Goal: Obtain resource: Obtain resource

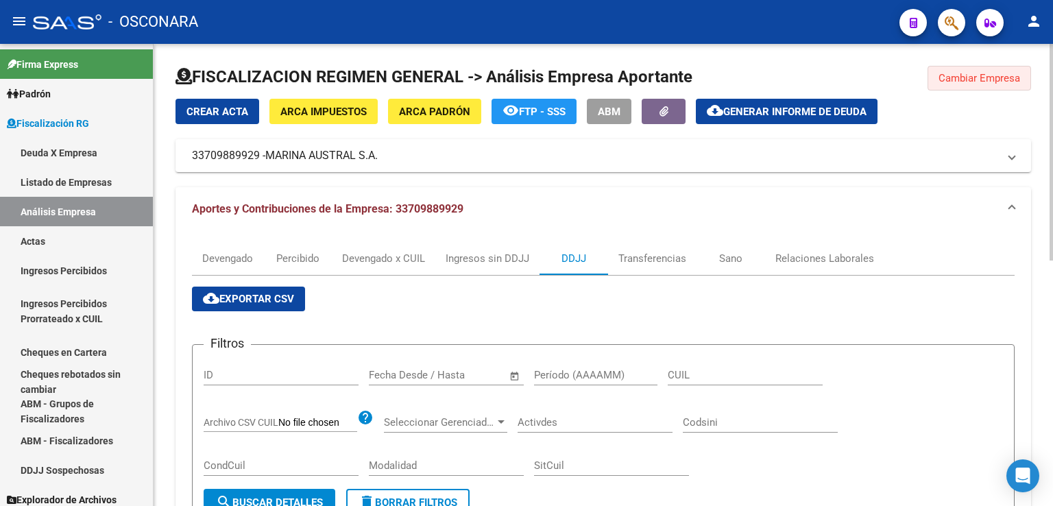
click at [963, 75] on span "Cambiar Empresa" at bounding box center [979, 78] width 82 height 12
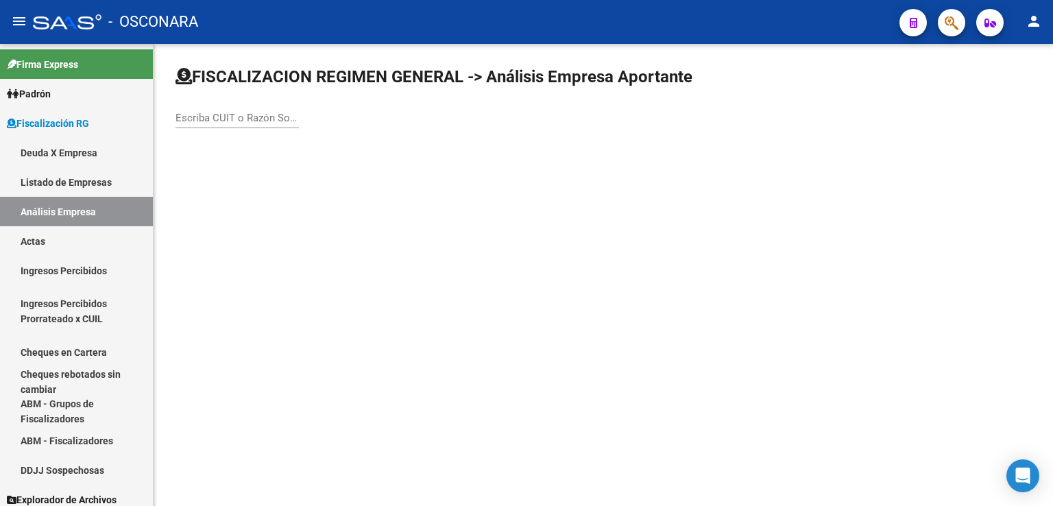
click at [275, 114] on input "Escriba CUIT o Razón Social para buscar" at bounding box center [236, 118] width 123 height 12
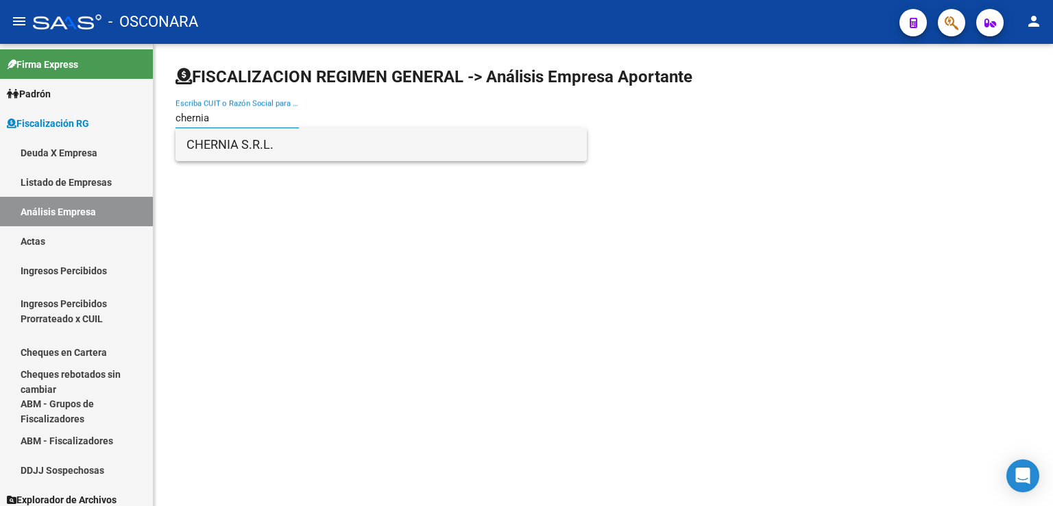
type input "chernia"
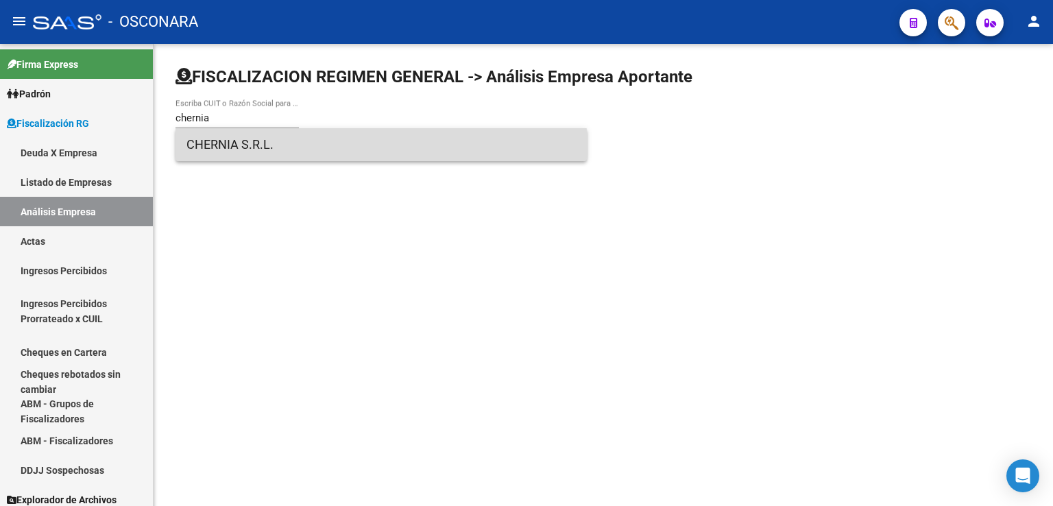
click at [254, 151] on span "CHERNIA S.R.L." at bounding box center [380, 144] width 389 height 33
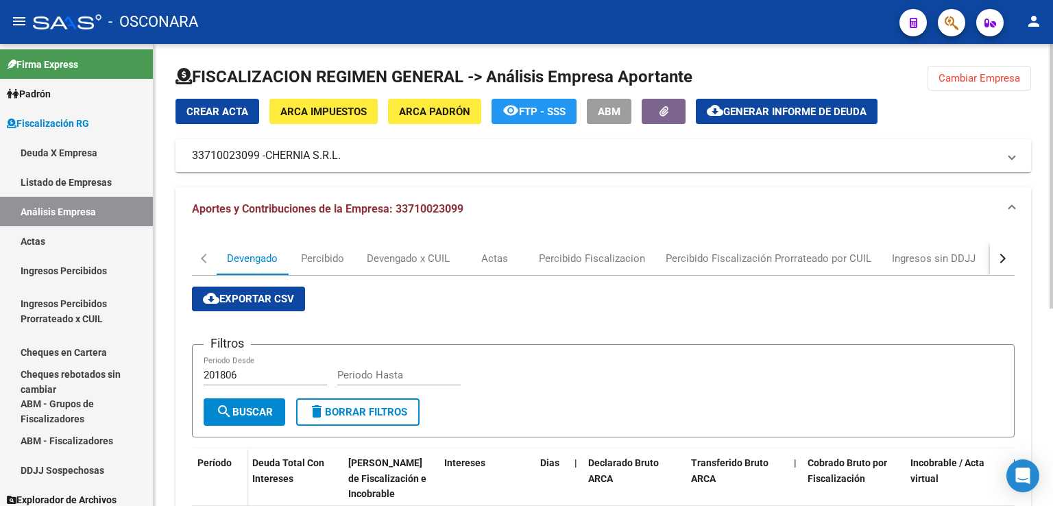
click at [995, 256] on button "button" at bounding box center [1002, 258] width 25 height 33
click at [769, 263] on div "DDJJ" at bounding box center [762, 258] width 25 height 15
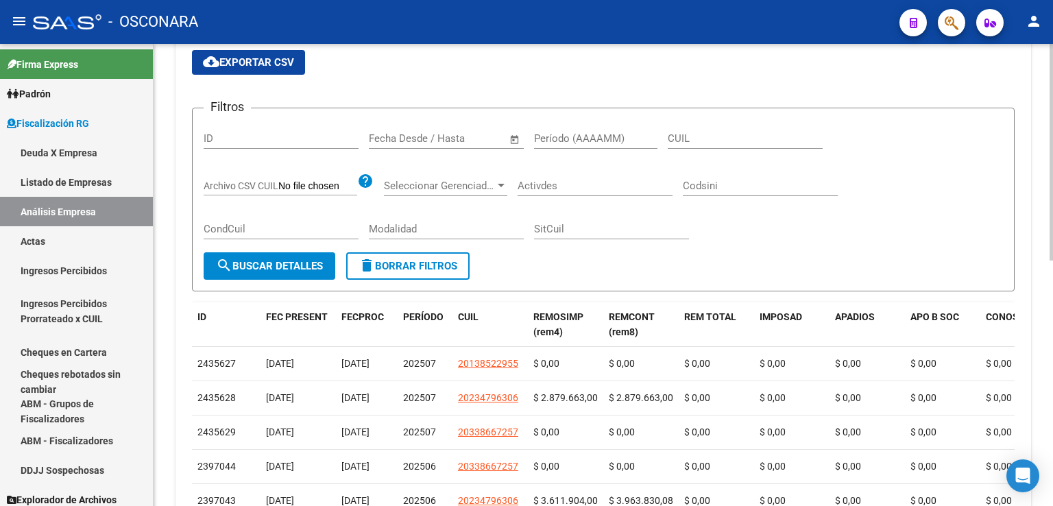
scroll to position [274, 0]
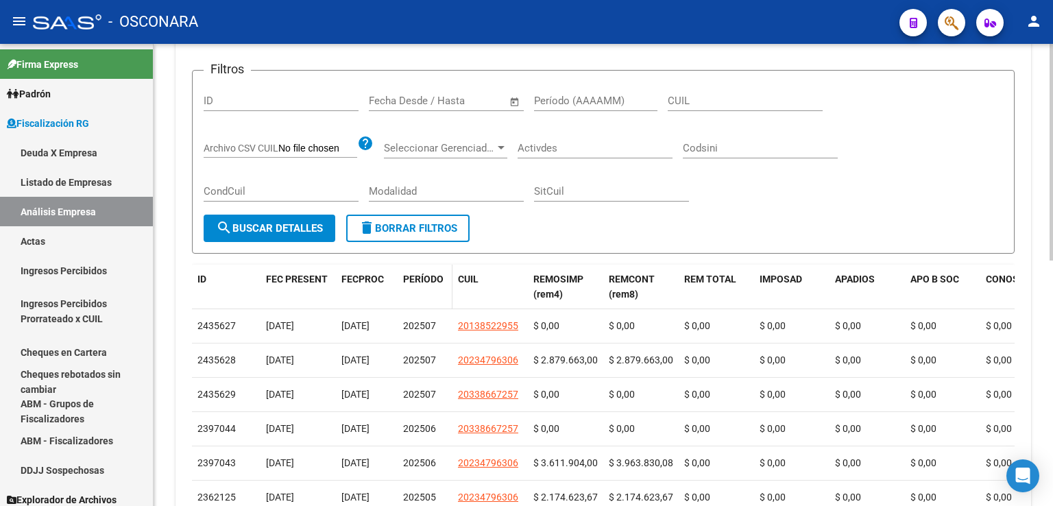
click at [432, 283] on span "PERÍODO" at bounding box center [423, 278] width 40 height 11
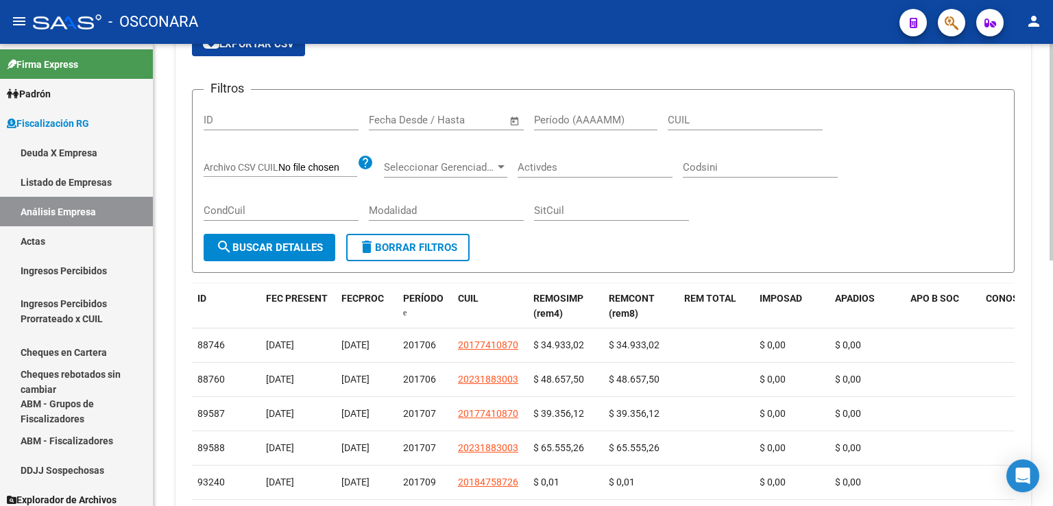
scroll to position [249, 0]
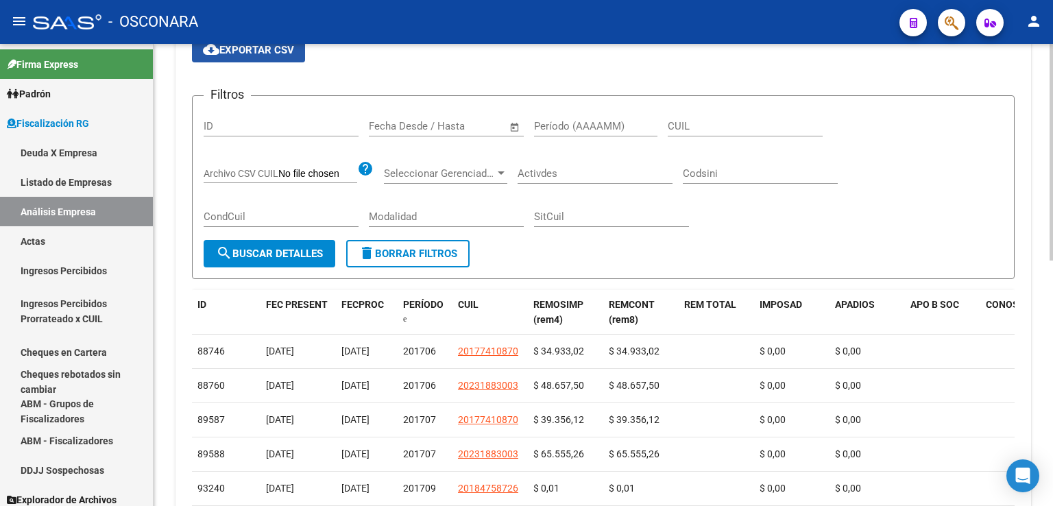
click at [249, 52] on span "cloud_download Exportar CSV" at bounding box center [248, 50] width 91 height 12
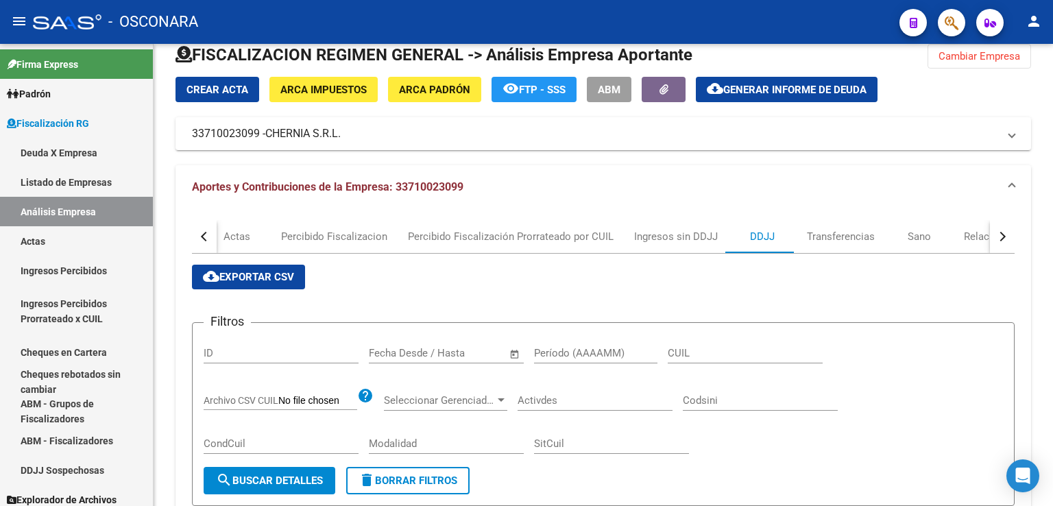
scroll to position [0, 0]
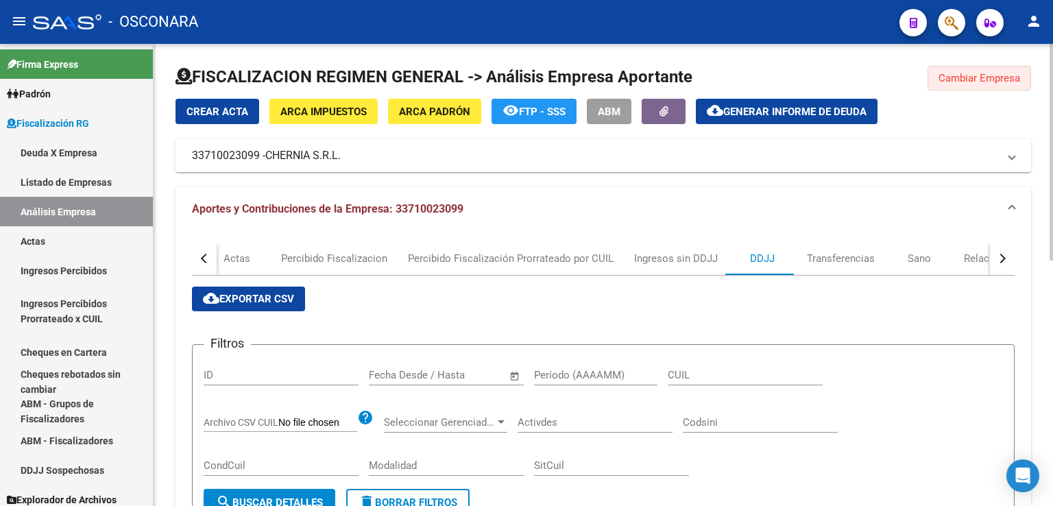
click at [983, 75] on span "Cambiar Empresa" at bounding box center [979, 78] width 82 height 12
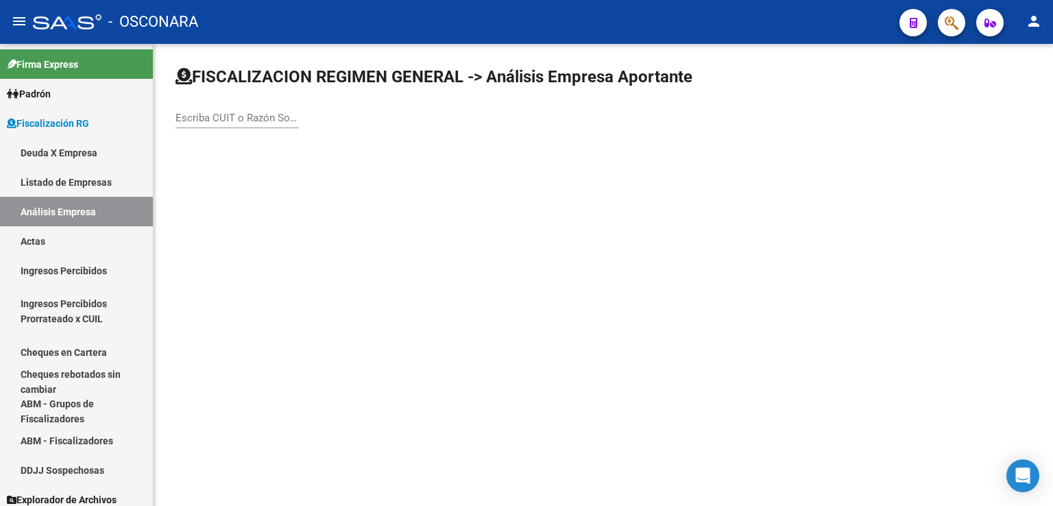
click at [244, 121] on input "Escriba CUIT o Razón Social para buscar" at bounding box center [236, 118] width 123 height 12
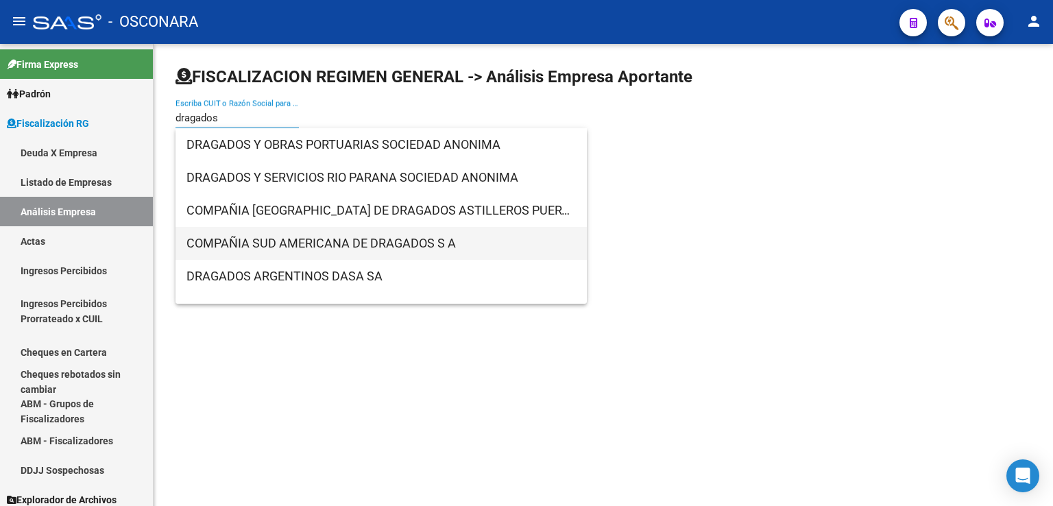
type input "dragados"
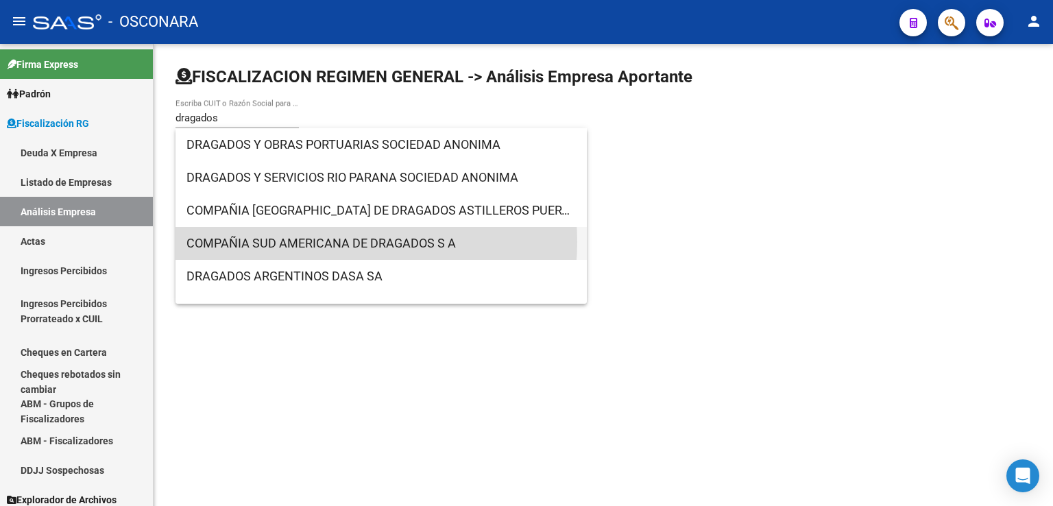
click at [326, 242] on span "COMPAÑIA SUD AMERICANA DE DRAGADOS S A" at bounding box center [380, 243] width 389 height 33
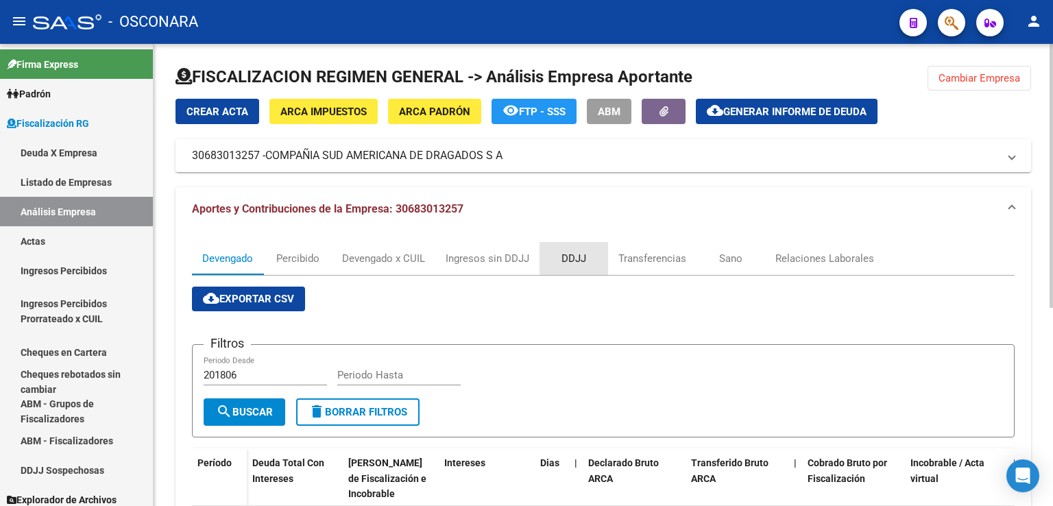
click at [569, 259] on div "DDJJ" at bounding box center [573, 258] width 25 height 15
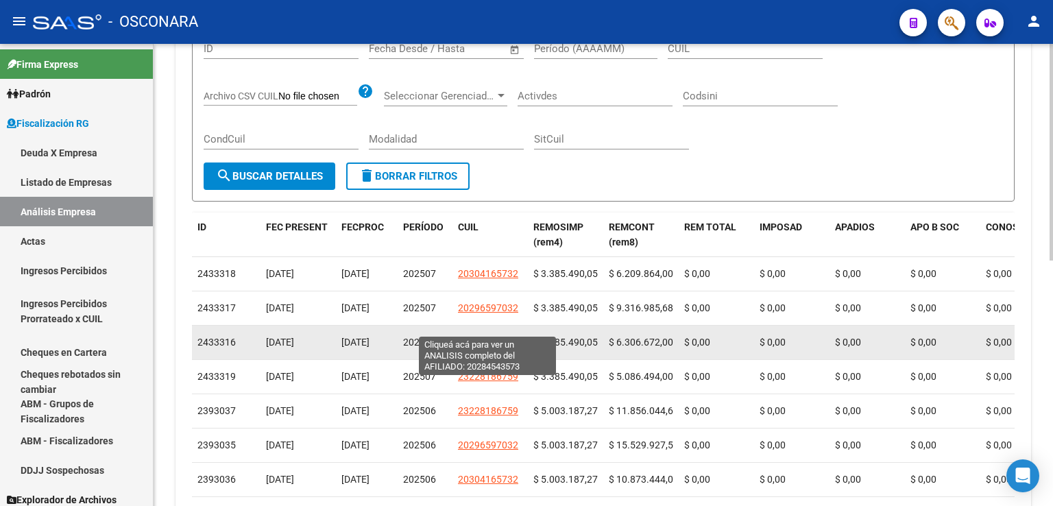
scroll to position [343, 0]
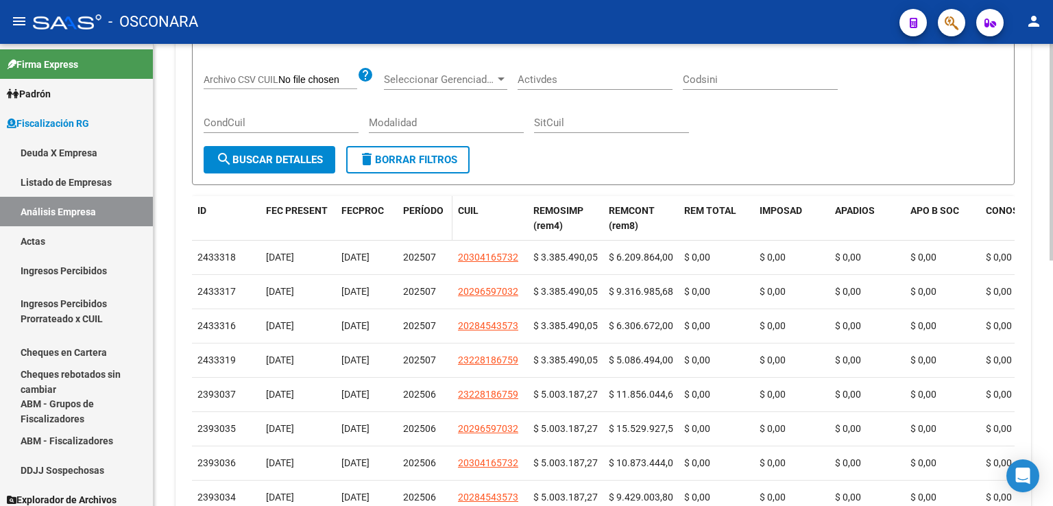
click at [431, 208] on span "PERÍODO" at bounding box center [423, 210] width 40 height 11
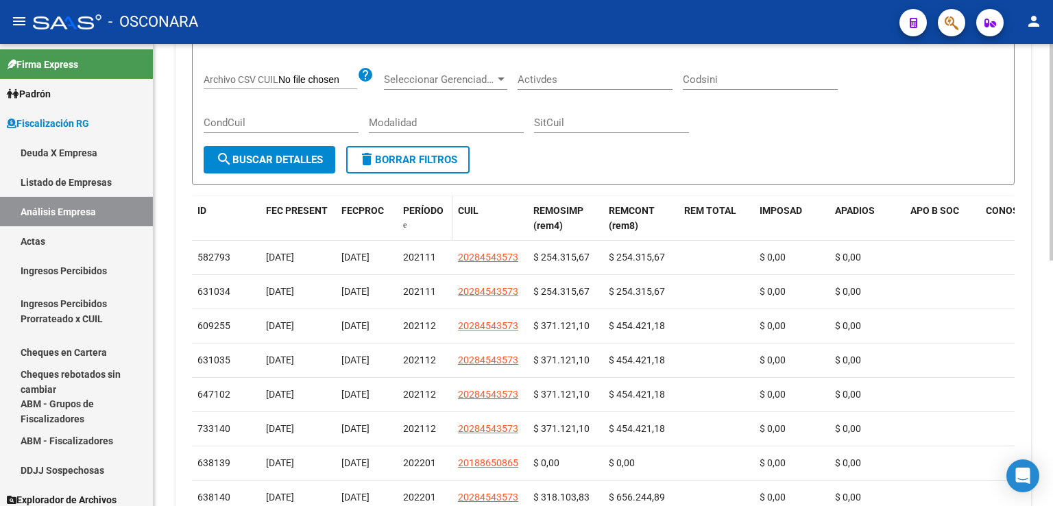
click at [431, 208] on span "PERÍODO" at bounding box center [423, 210] width 40 height 11
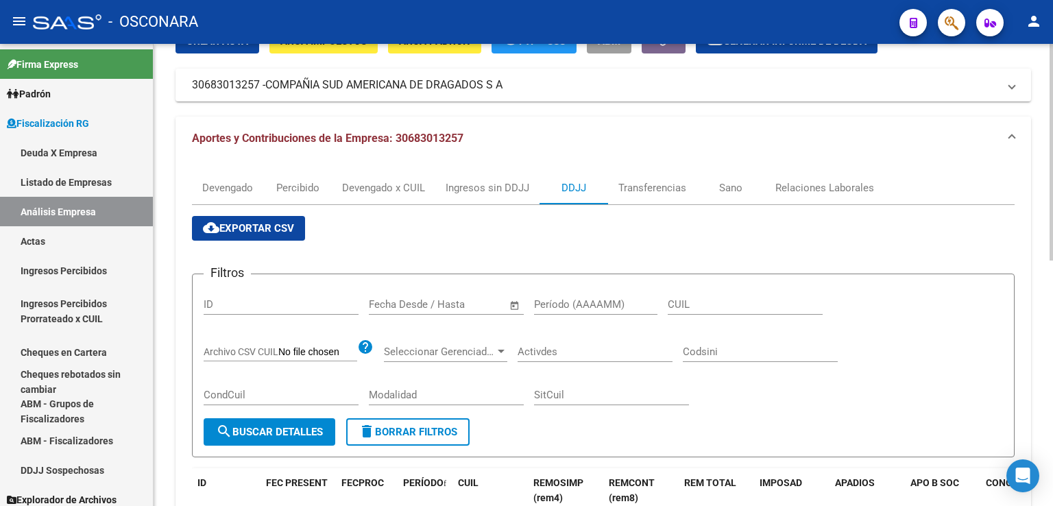
scroll to position [43, 0]
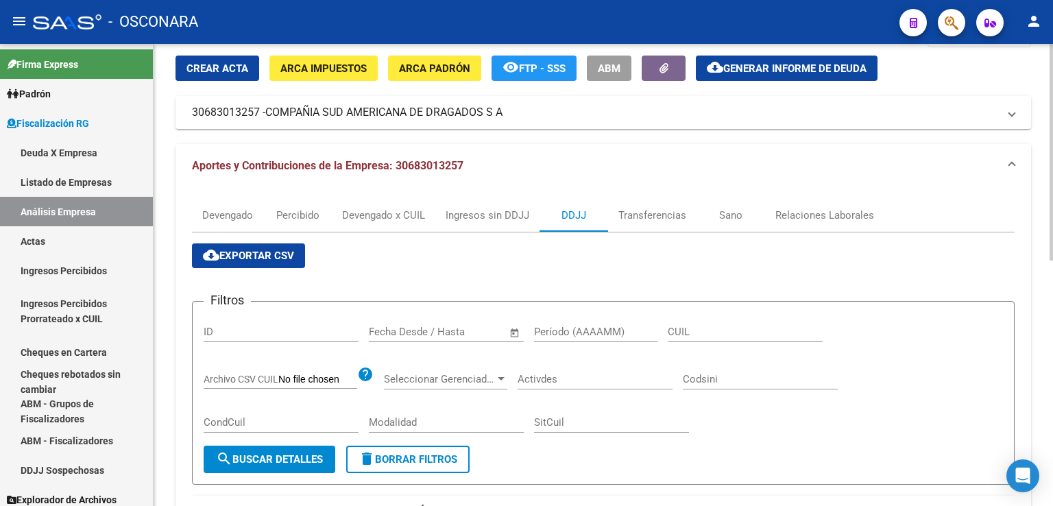
click at [428, 167] on span "Aportes y Contribuciones de la Empresa: 30683013257" at bounding box center [327, 165] width 271 height 13
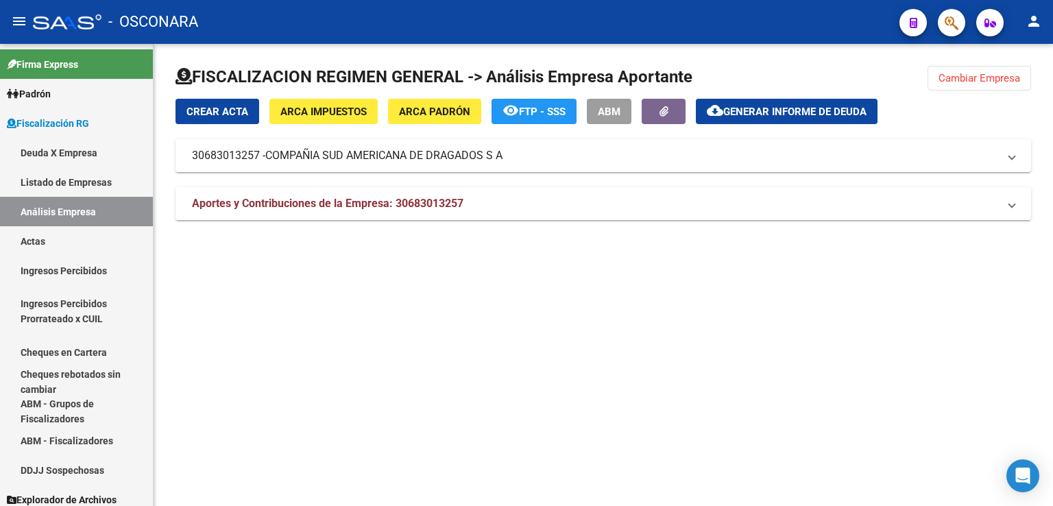
scroll to position [0, 0]
click at [399, 204] on span "Aportes y Contribuciones de la Empresa: 30683013257" at bounding box center [327, 203] width 271 height 13
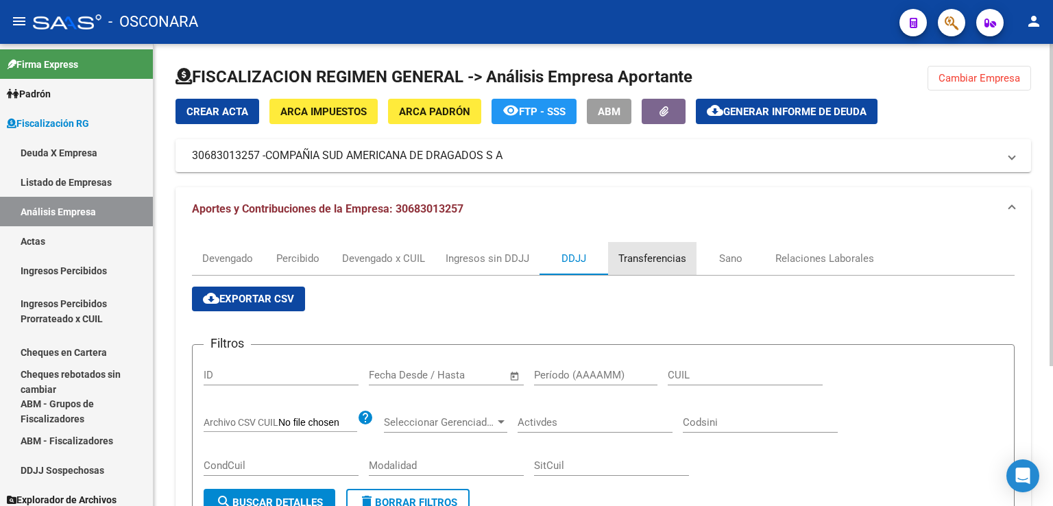
click at [648, 258] on div "Transferencias" at bounding box center [652, 258] width 68 height 15
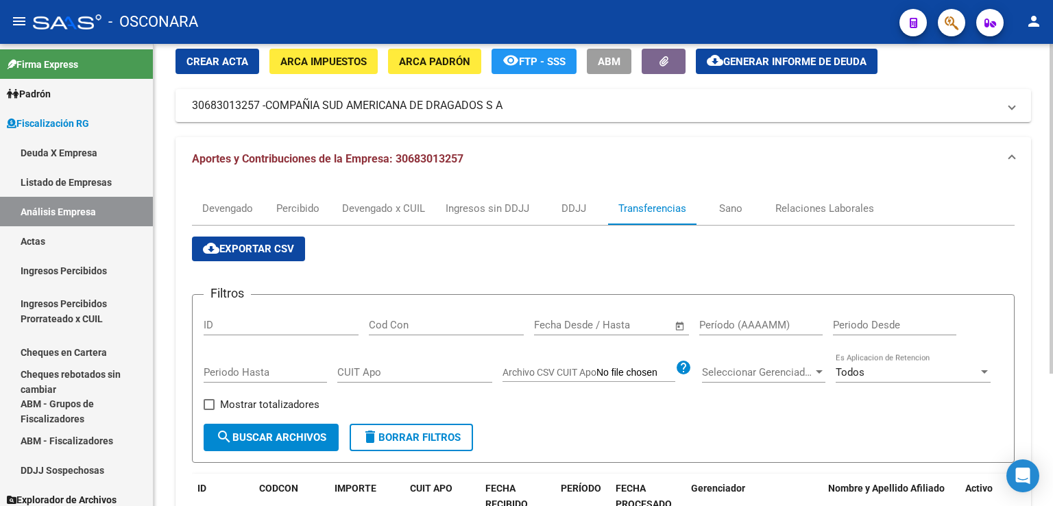
scroll to position [48, 0]
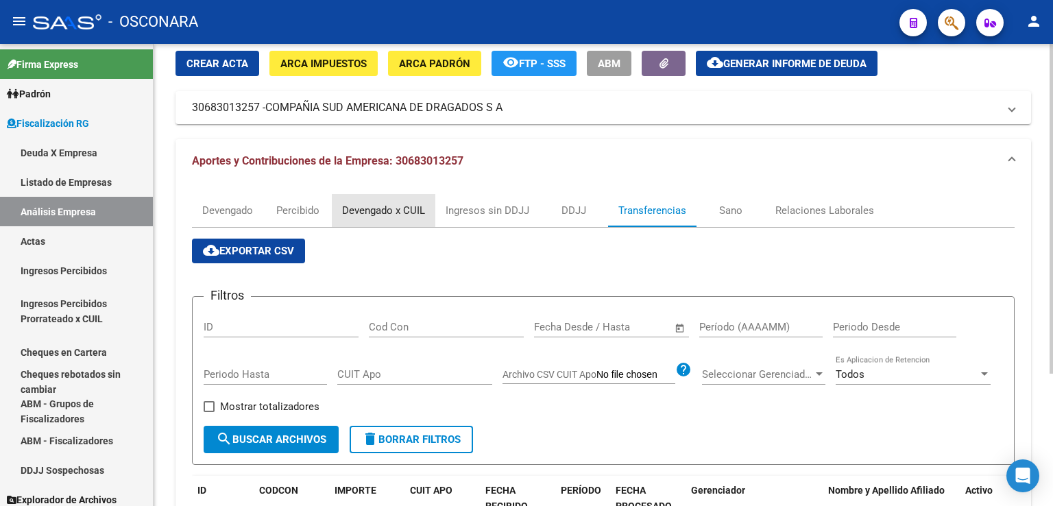
click at [365, 208] on div "Devengado x CUIL" at bounding box center [383, 210] width 83 height 15
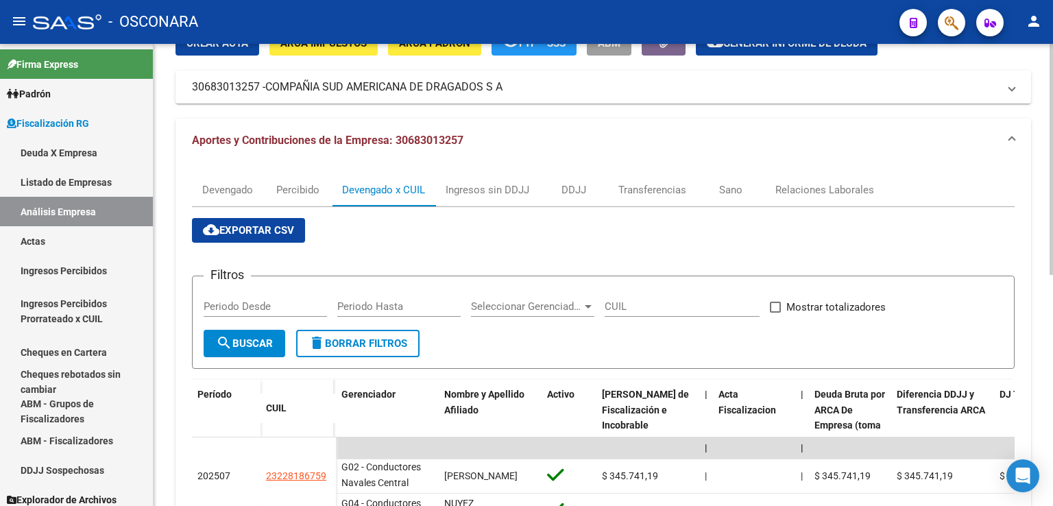
scroll to position [0, 0]
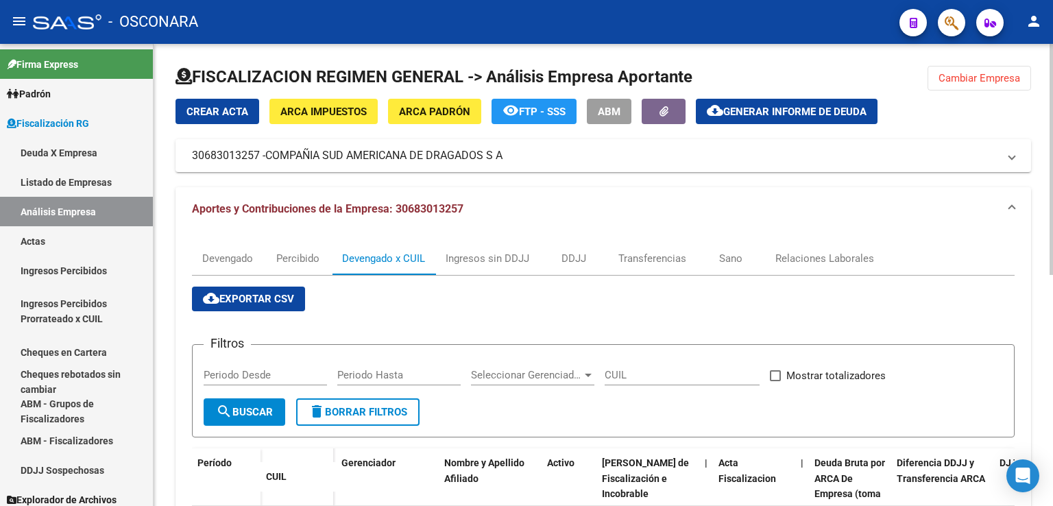
click at [266, 299] on span "cloud_download Exportar CSV" at bounding box center [248, 299] width 91 height 12
click at [579, 260] on div "DDJJ" at bounding box center [573, 258] width 25 height 15
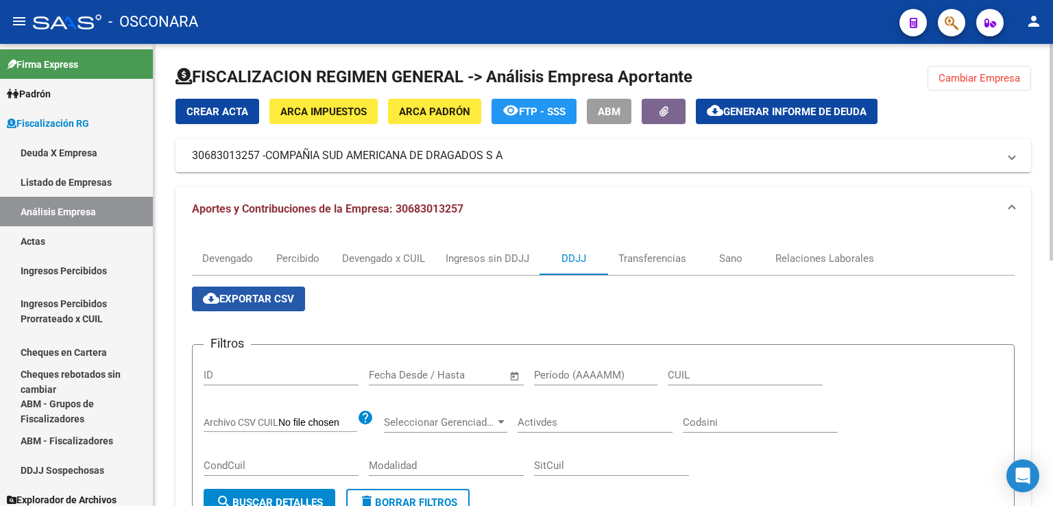
click at [260, 304] on span "cloud_download Exportar CSV" at bounding box center [248, 299] width 91 height 12
